Goal: Information Seeking & Learning: Learn about a topic

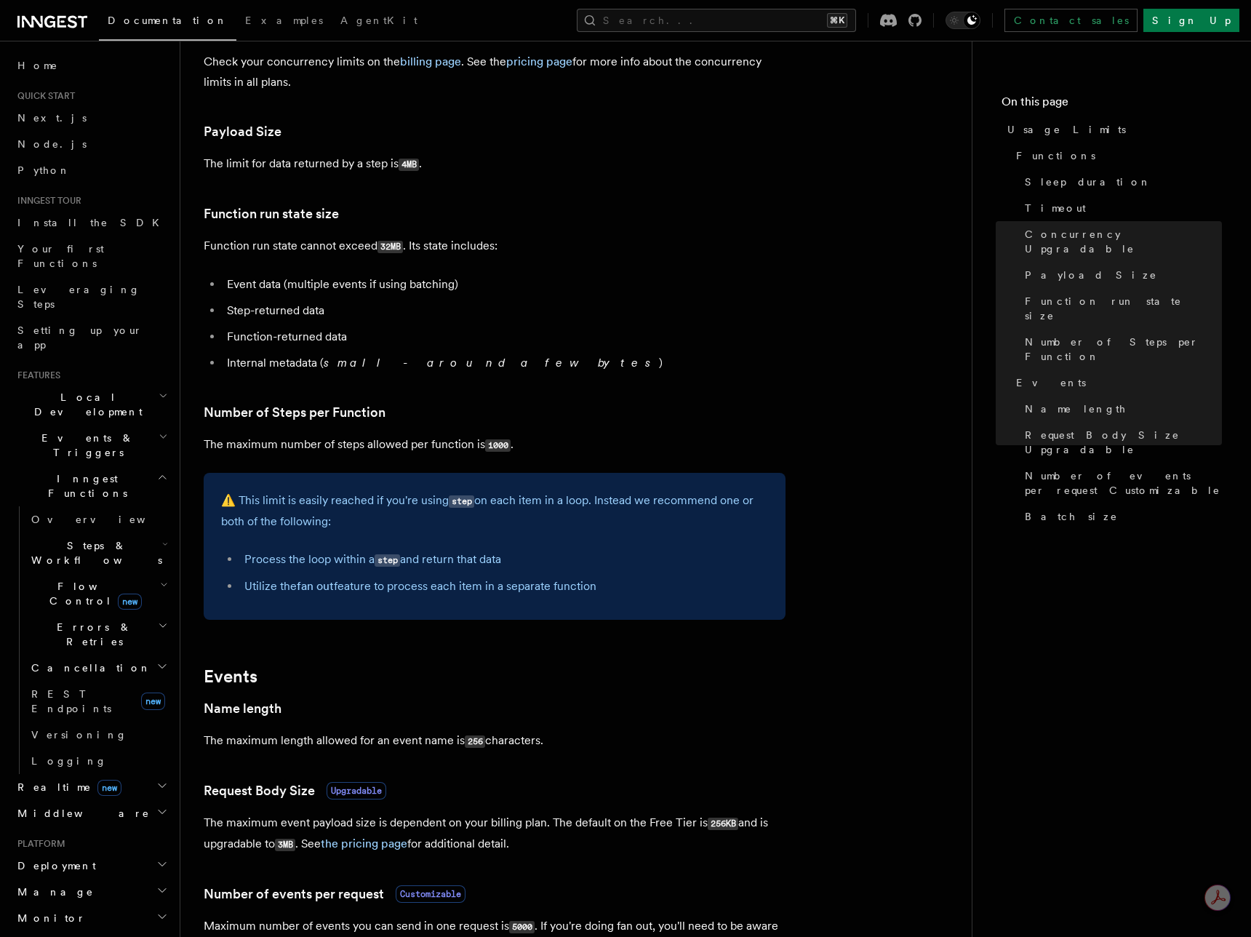
scroll to position [549, 0]
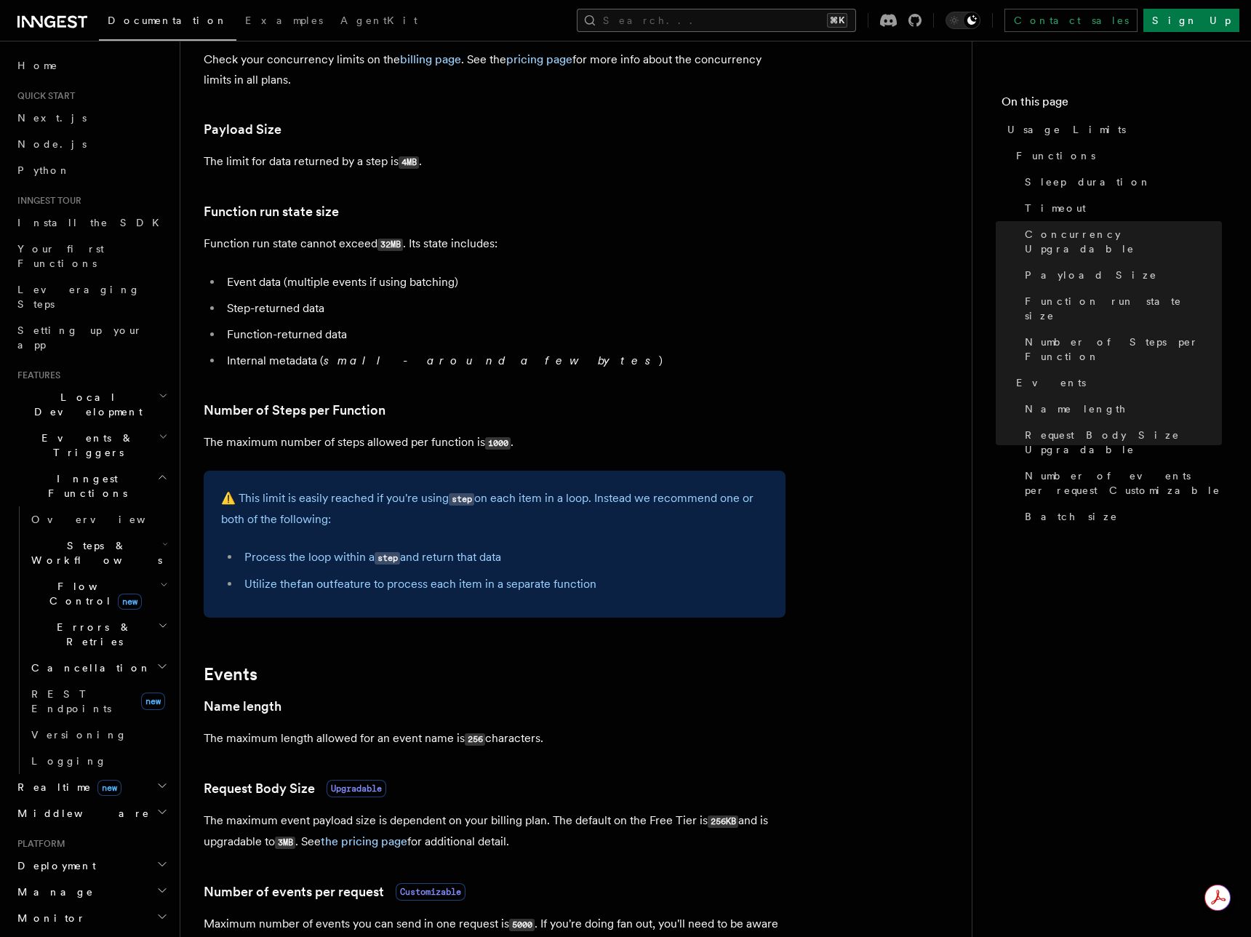
click at [856, 15] on button "Search... ⌘K" at bounding box center [716, 20] width 279 height 23
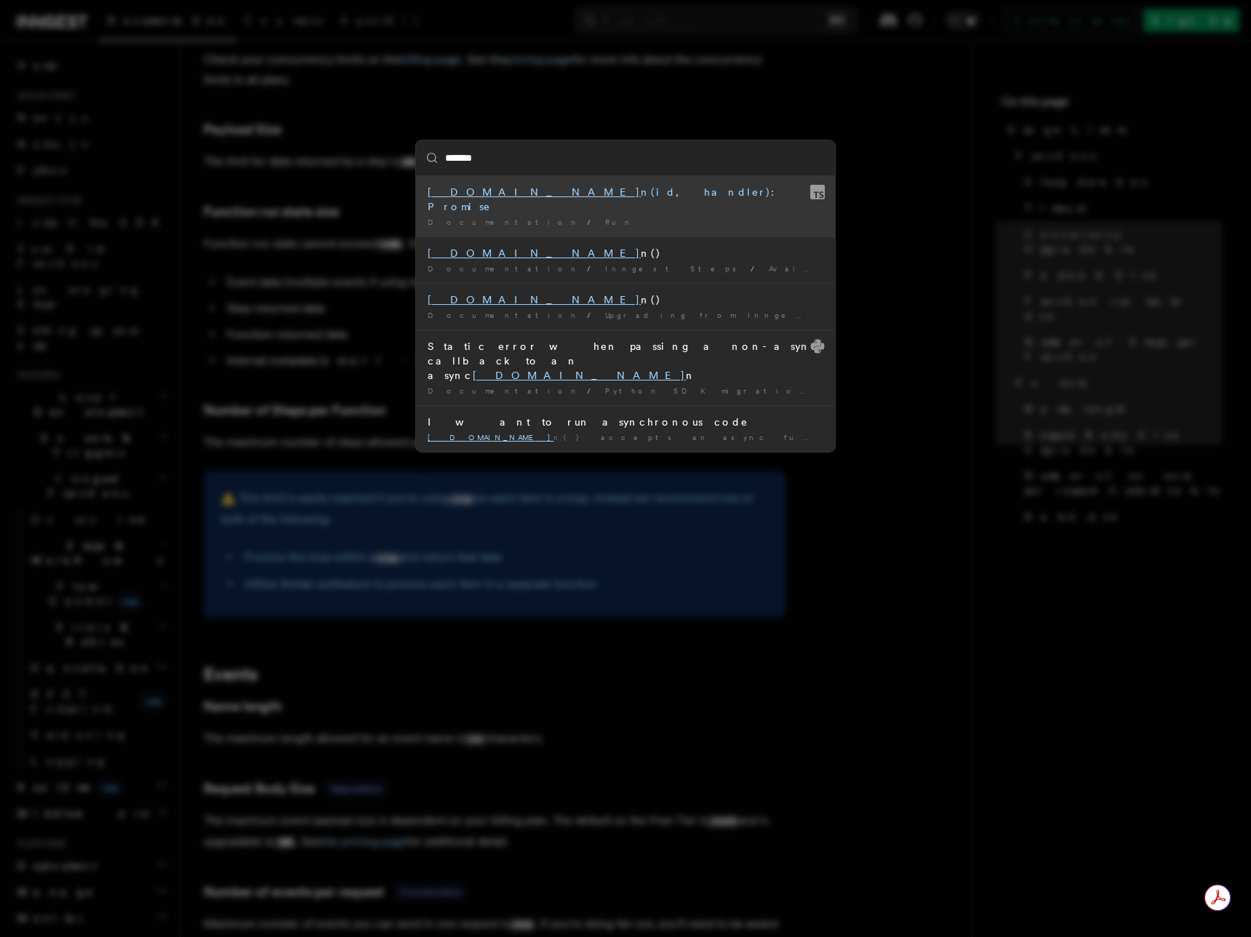
type input "********"
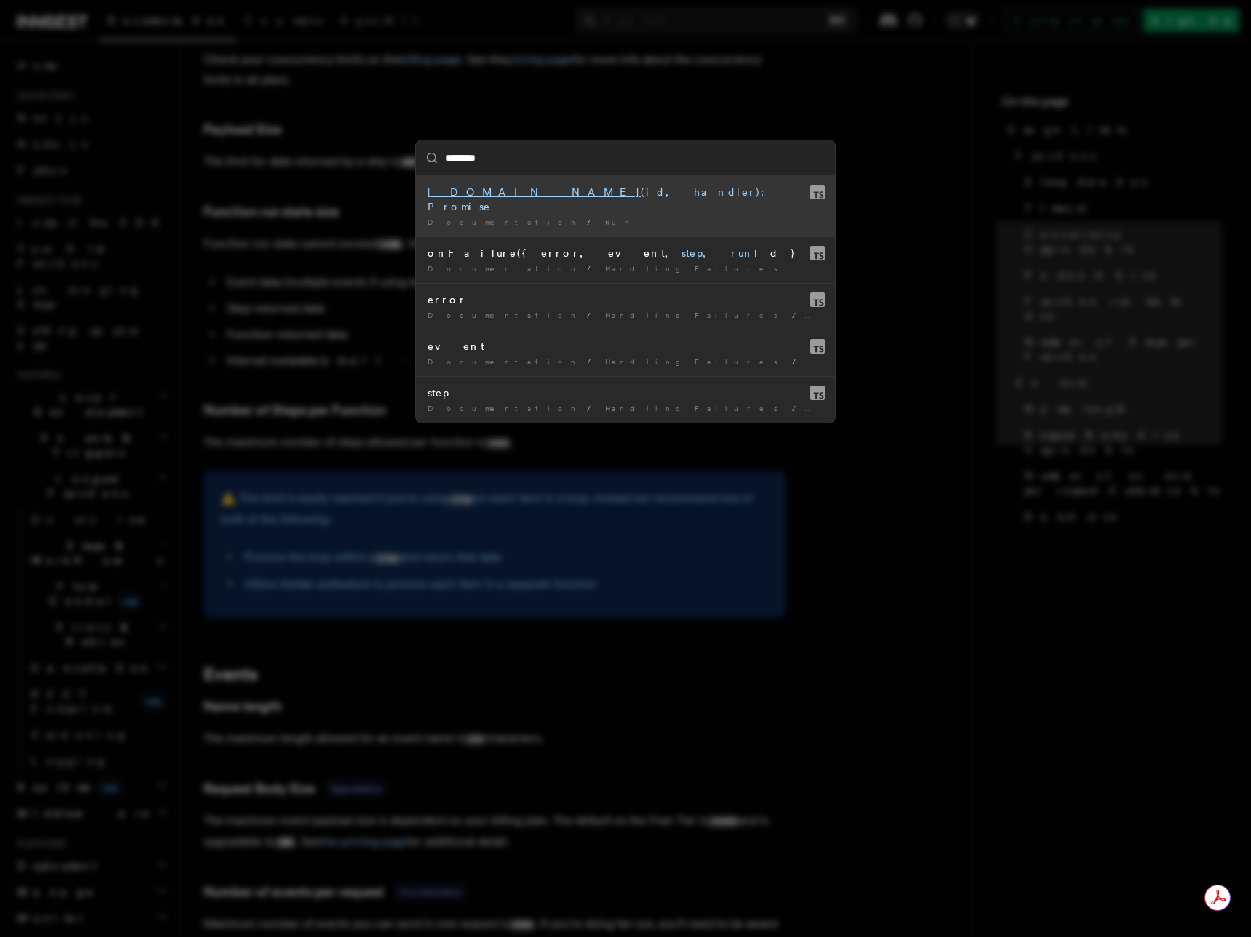
click at [467, 197] on div "step.run (id, handler): Promise" at bounding box center [626, 199] width 396 height 29
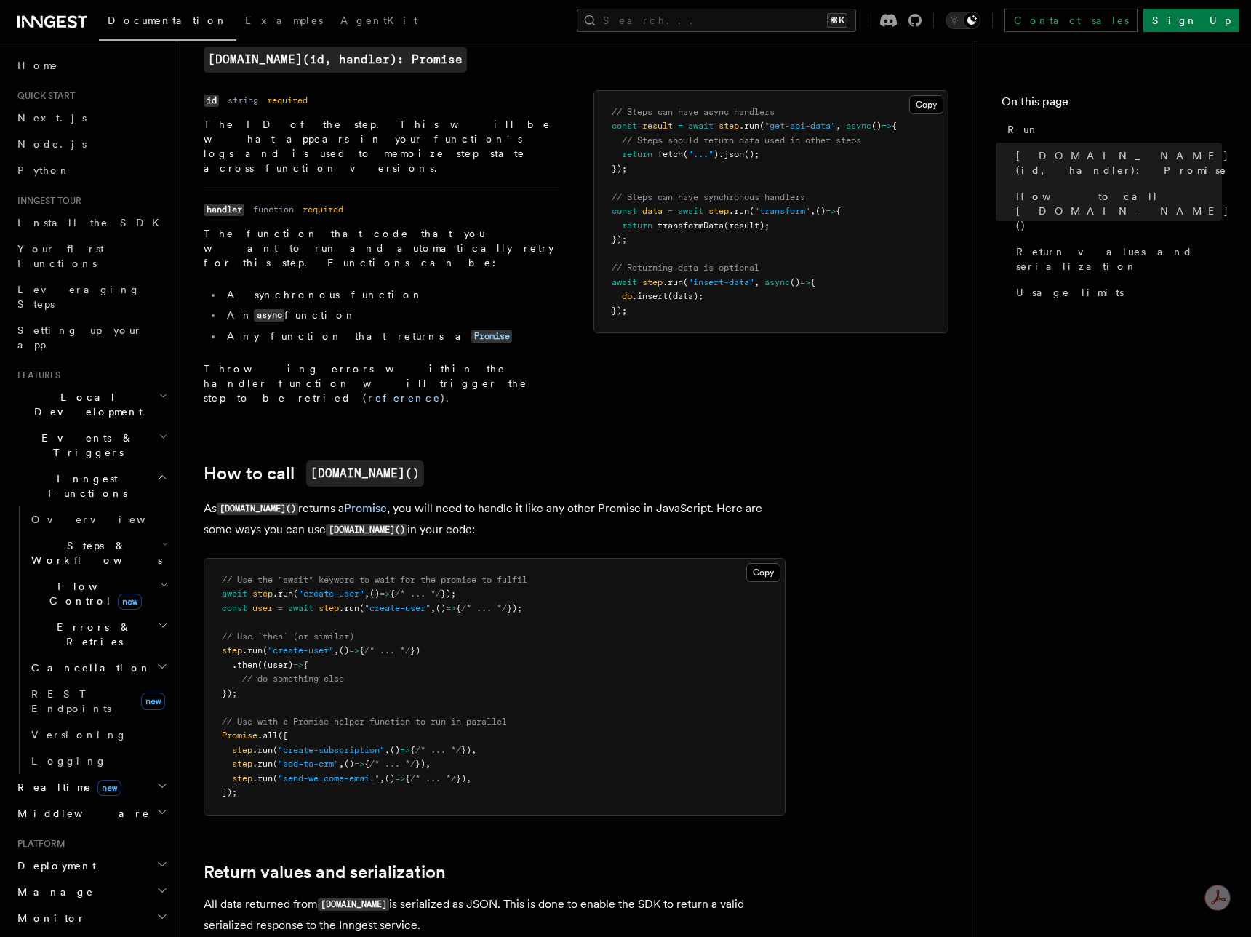
scroll to position [401, 0]
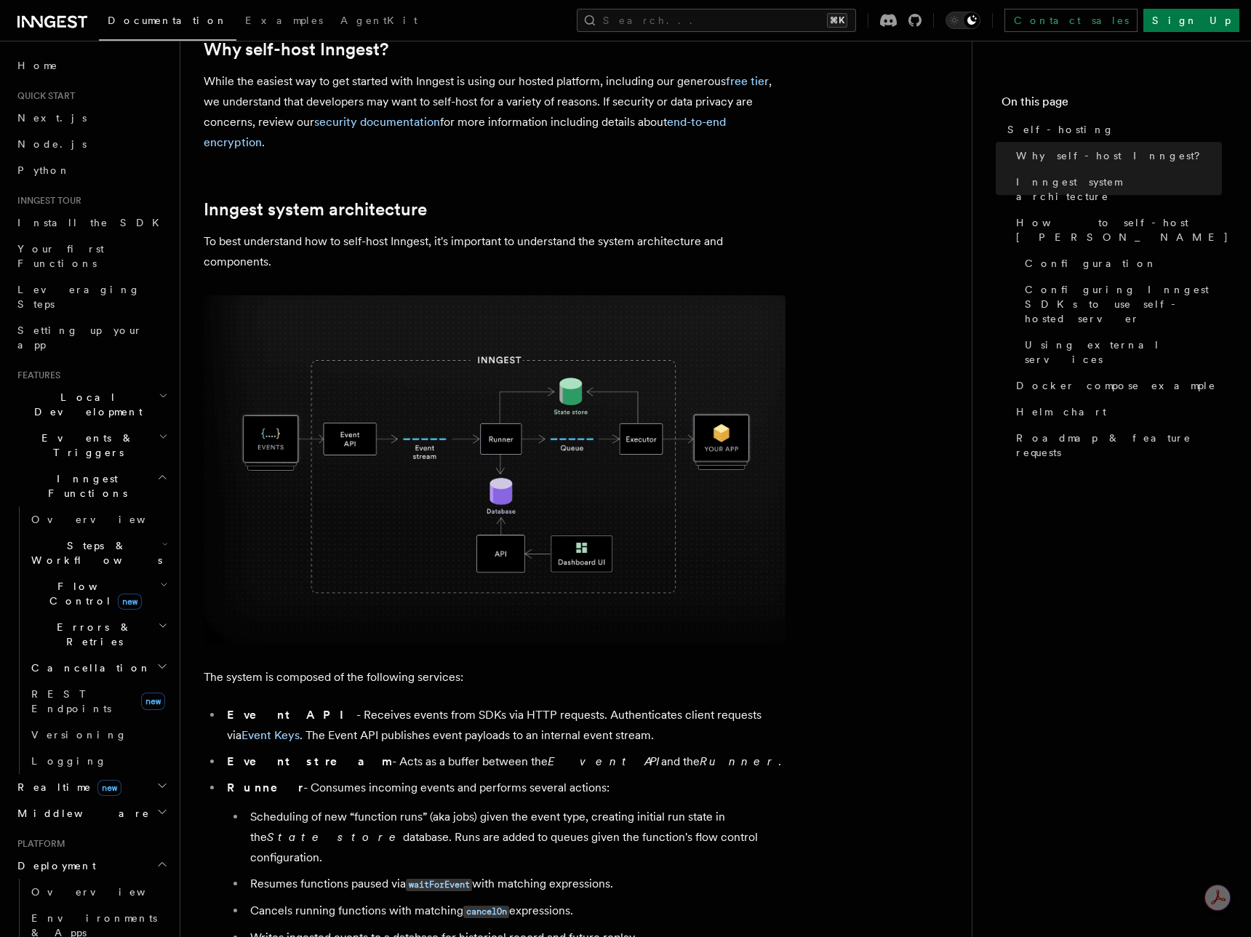
scroll to position [279, 0]
